Goal: Information Seeking & Learning: Learn about a topic

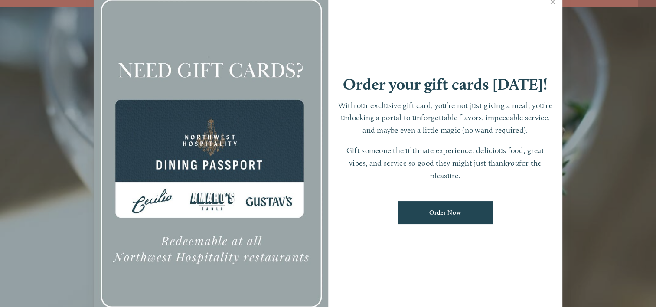
scroll to position [18, 0]
click at [553, 2] on link "Close" at bounding box center [552, 3] width 17 height 24
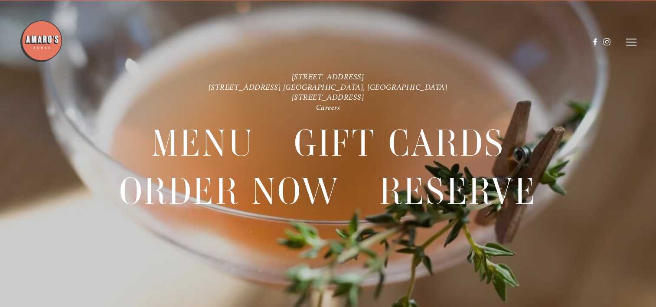
scroll to position [0, 0]
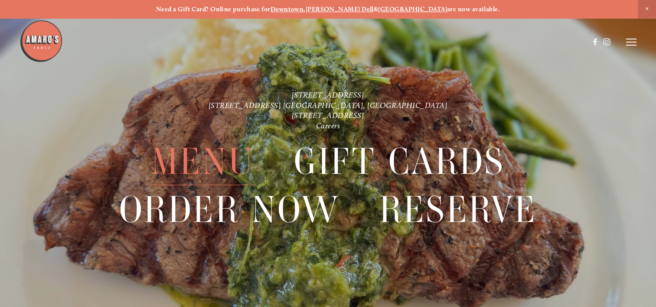
click at [224, 163] on span "Menu" at bounding box center [202, 161] width 103 height 47
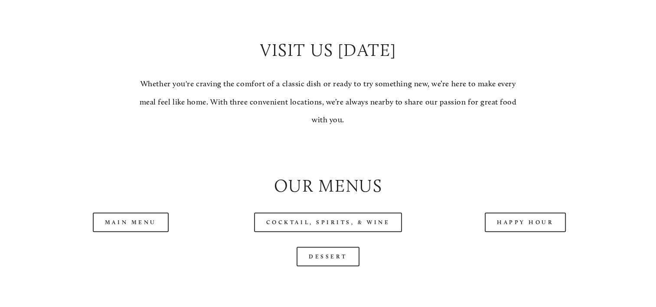
scroll to position [781, 0]
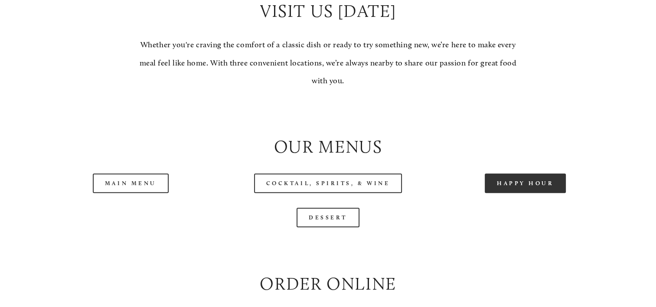
click at [508, 193] on link "Happy Hour" at bounding box center [526, 183] width 82 height 20
